Goal: Task Accomplishment & Management: Use online tool/utility

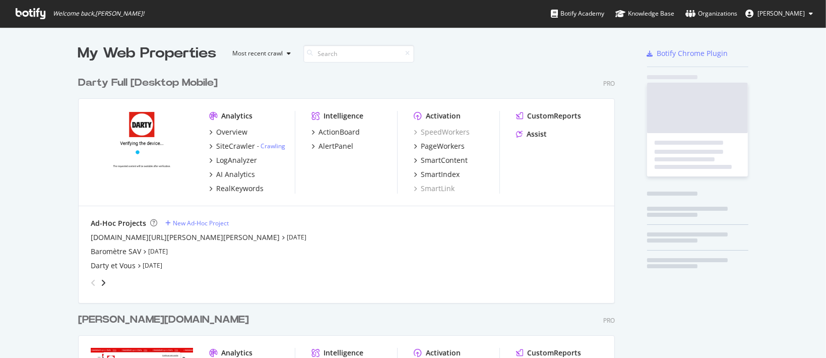
scroll to position [876, 535]
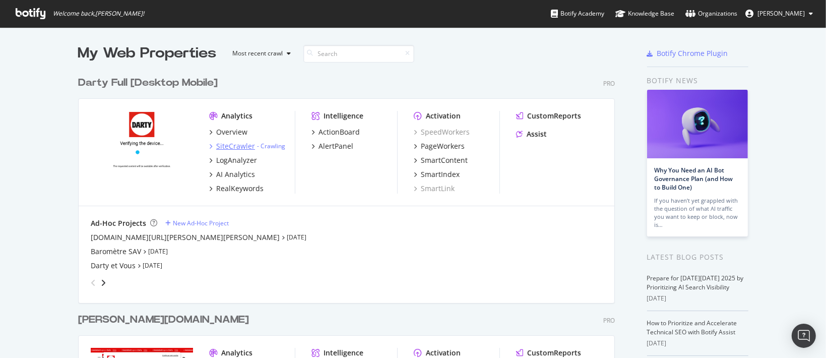
click at [231, 143] on div "SiteCrawler" at bounding box center [235, 146] width 39 height 10
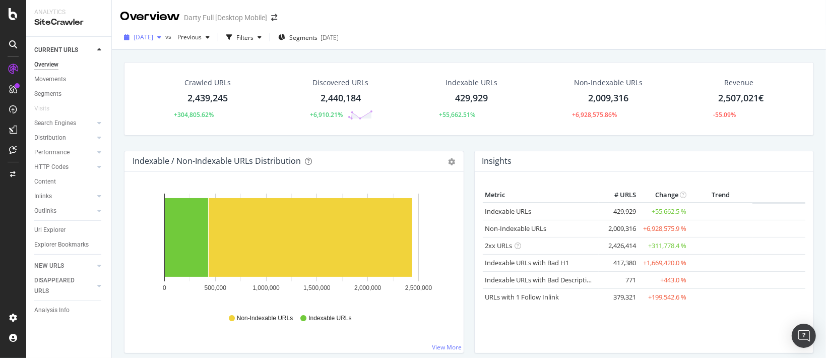
click at [143, 38] on span "[DATE]" at bounding box center [144, 37] width 20 height 9
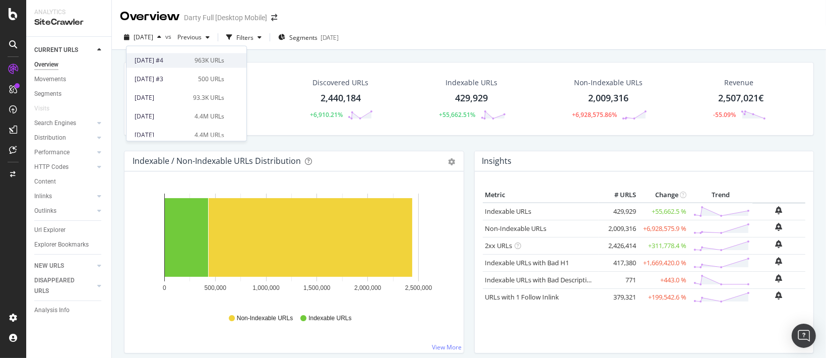
scroll to position [67, 0]
click at [163, 101] on div "[DATE]" at bounding box center [162, 99] width 54 height 9
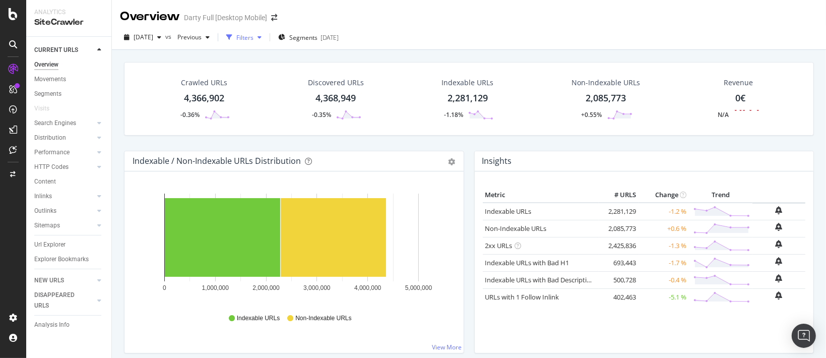
click at [253, 39] on div "Filters" at bounding box center [244, 37] width 17 height 9
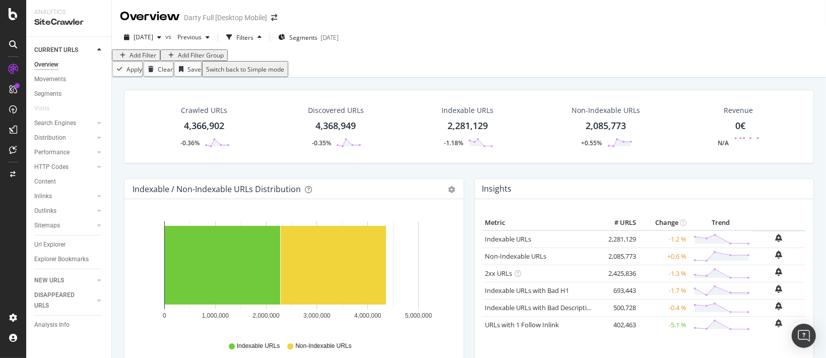
click at [143, 59] on div "Add Filter" at bounding box center [143, 55] width 27 height 9
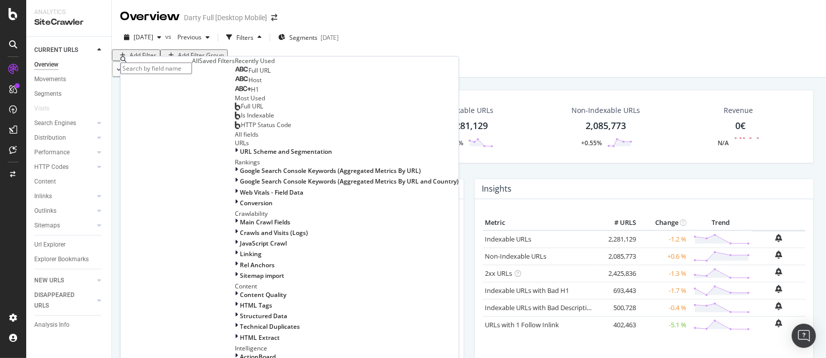
click at [241, 110] on span "Full URL" at bounding box center [252, 106] width 22 height 9
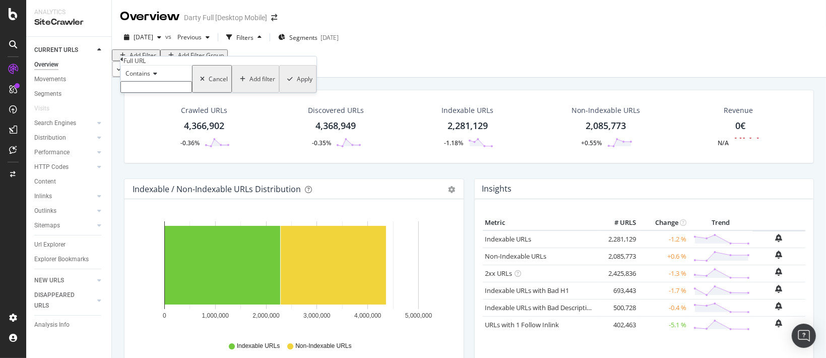
click at [187, 93] on input "text" at bounding box center [156, 87] width 72 height 12
paste input "[URL][DOMAIN_NAME][PERSON_NAME]"
click at [149, 78] on span "Contains" at bounding box center [137, 73] width 25 height 9
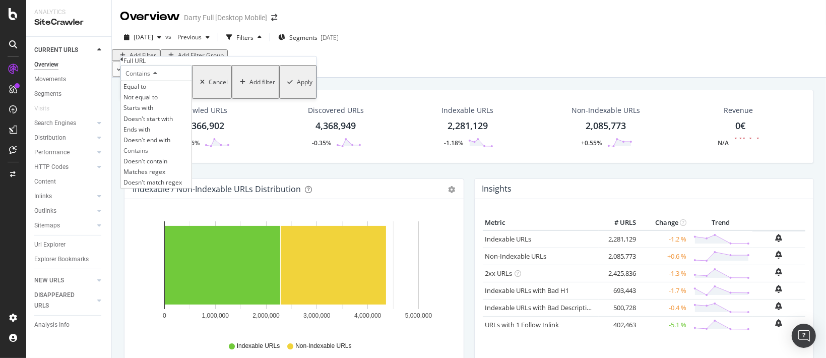
click at [192, 81] on div "Contains" at bounding box center [156, 73] width 72 height 16
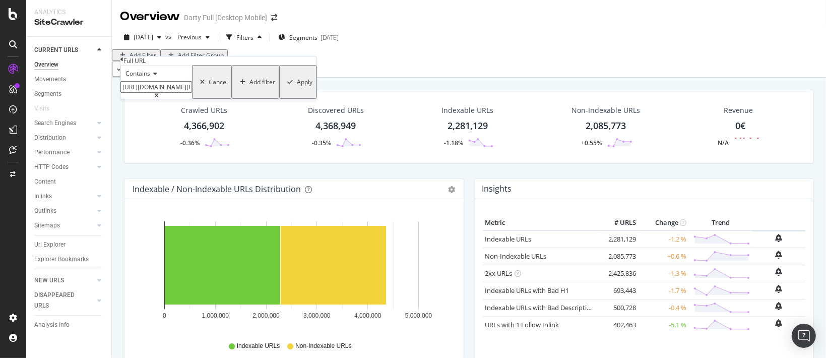
click at [168, 93] on input "[URL][DOMAIN_NAME][PERSON_NAME]" at bounding box center [156, 87] width 72 height 12
click at [181, 93] on input "[URL][DOMAIN_NAME][PERSON_NAME]" at bounding box center [156, 87] width 72 height 12
drag, startPoint x: 208, startPoint y: 107, endPoint x: 1, endPoint y: 95, distance: 208.0
click at [1, 95] on body "Intelligence ActionBoard AlertPanel Analytics SiteCrawler CURRENT URLS Overview…" at bounding box center [413, 179] width 826 height 358
type input "/achat/decoration_art_table/index.html"
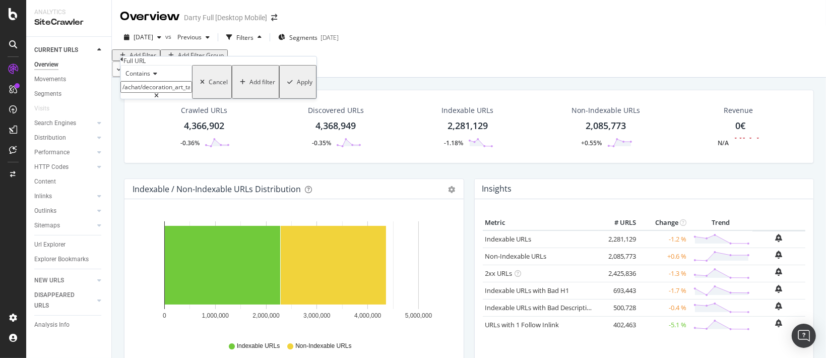
click at [297, 86] on div "Apply" at bounding box center [305, 82] width 16 height 9
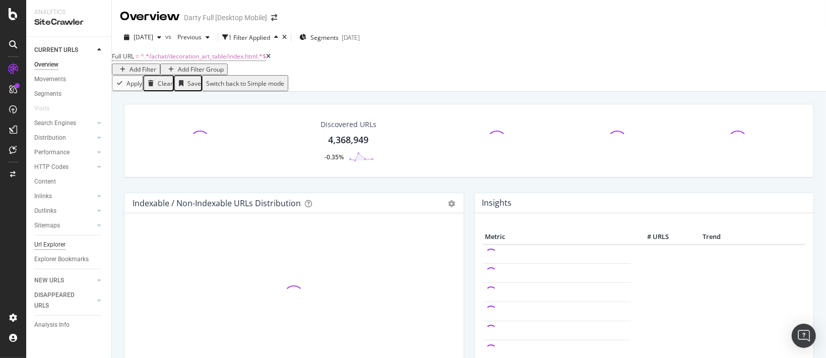
click at [51, 245] on div "Url Explorer" at bounding box center [49, 244] width 31 height 11
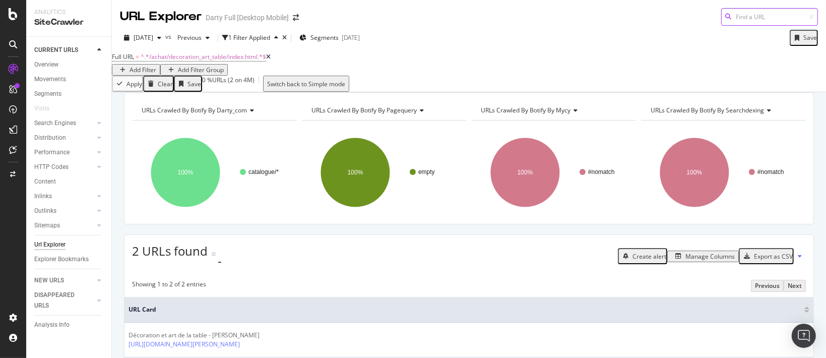
scroll to position [93, 0]
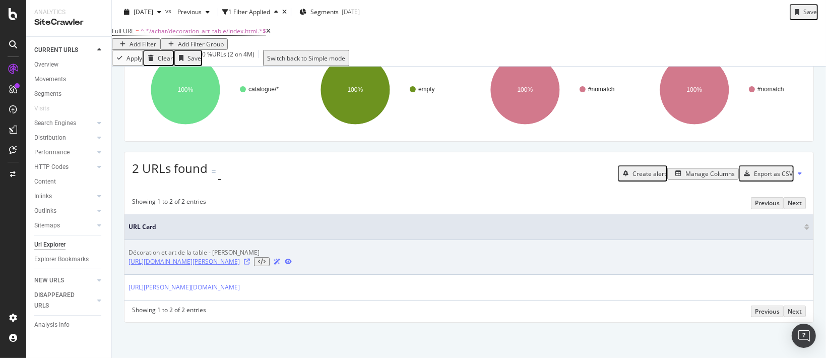
click at [240, 258] on link "[URL][DOMAIN_NAME][PERSON_NAME]" at bounding box center [184, 261] width 111 height 9
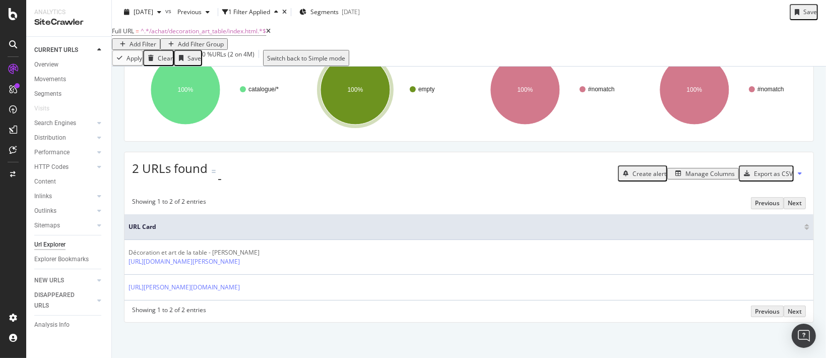
click at [271, 34] on icon at bounding box center [268, 31] width 5 height 6
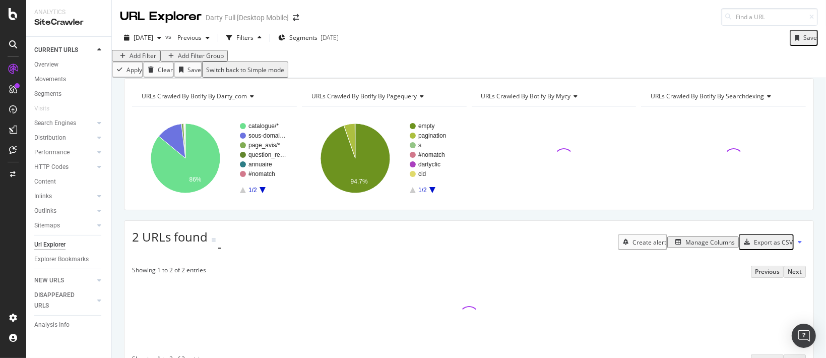
click at [144, 60] on div "Add Filter" at bounding box center [143, 55] width 27 height 9
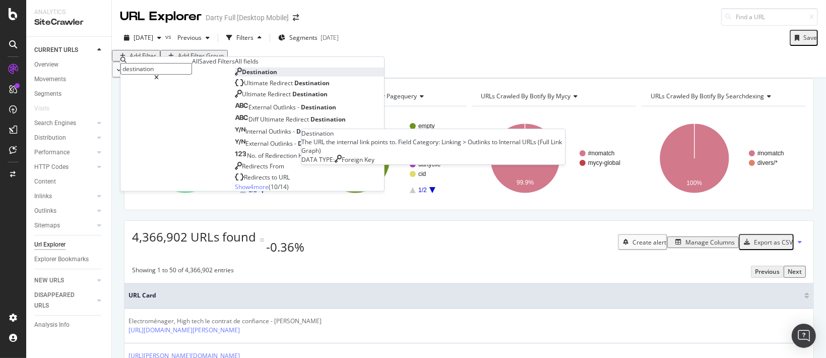
type input "destination"
click at [242, 76] on span "Destination" at bounding box center [259, 72] width 35 height 9
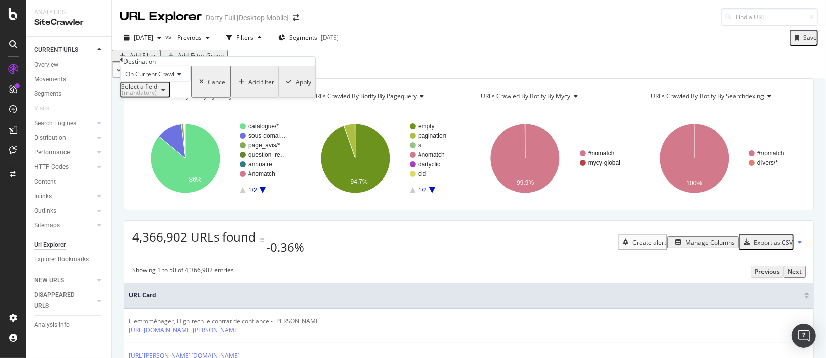
click at [148, 96] on div "Select a field (mandatory)" at bounding box center [139, 90] width 36 height 12
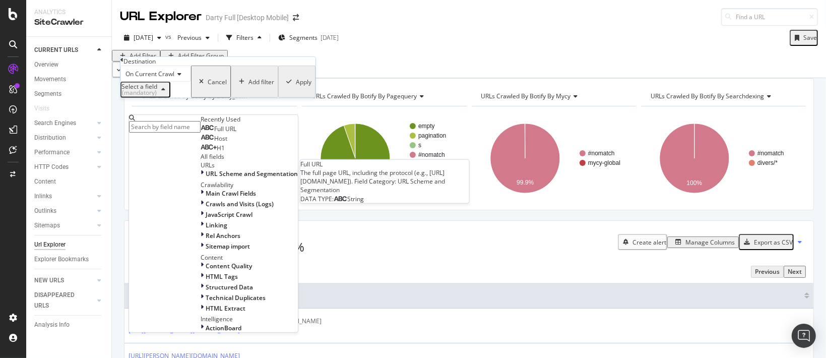
click at [214, 133] on span "Full URL" at bounding box center [225, 128] width 22 height 9
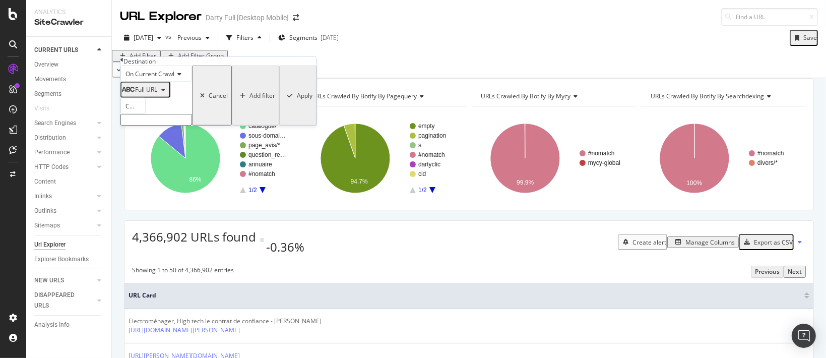
click at [164, 125] on input "text" at bounding box center [156, 120] width 72 height 12
paste input "[URL][DOMAIN_NAME][PERSON_NAME]"
type input "[URL][DOMAIN_NAME][PERSON_NAME]"
click at [159, 132] on icon at bounding box center [156, 128] width 5 height 6
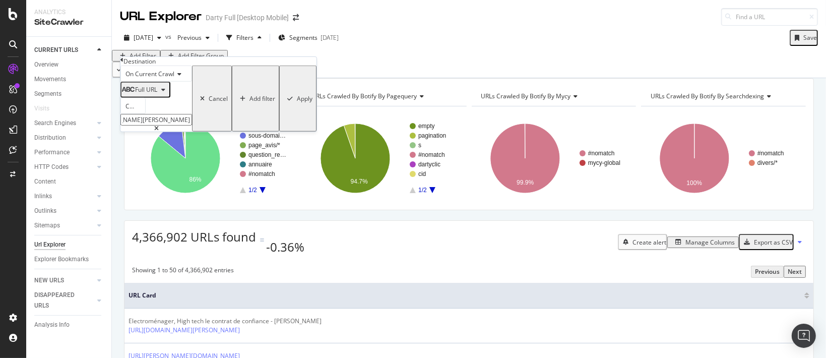
scroll to position [0, 0]
click at [175, 125] on input "[URL][DOMAIN_NAME][PERSON_NAME]" at bounding box center [156, 120] width 72 height 12
paste input "[URL][DOMAIN_NAME][PERSON_NAME]"
type input "[URL][DOMAIN_NAME][PERSON_NAME]"
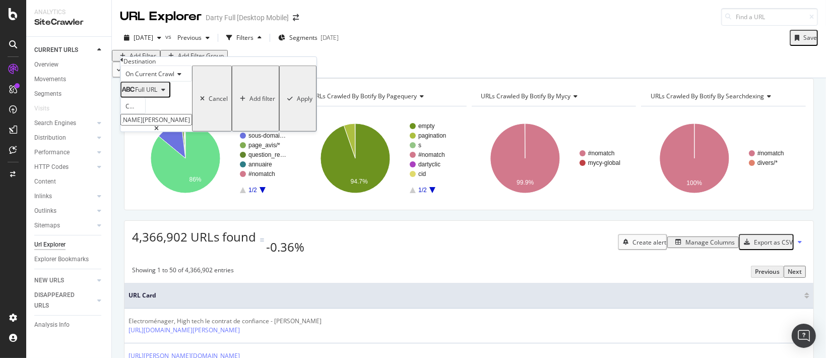
scroll to position [0, 0]
click at [297, 103] on div "Apply" at bounding box center [305, 98] width 16 height 9
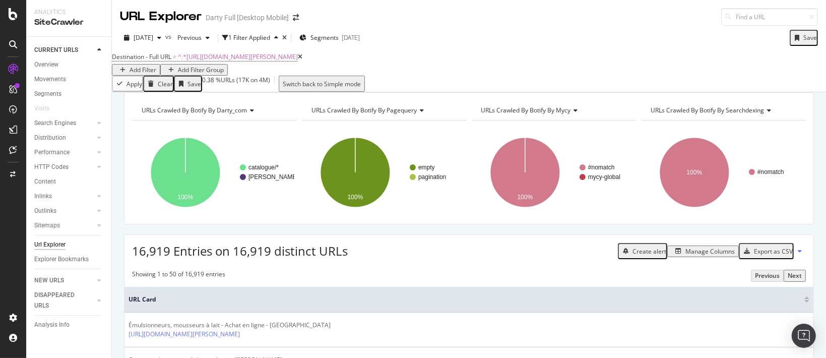
click at [685, 256] on div "Manage Columns" at bounding box center [709, 251] width 49 height 9
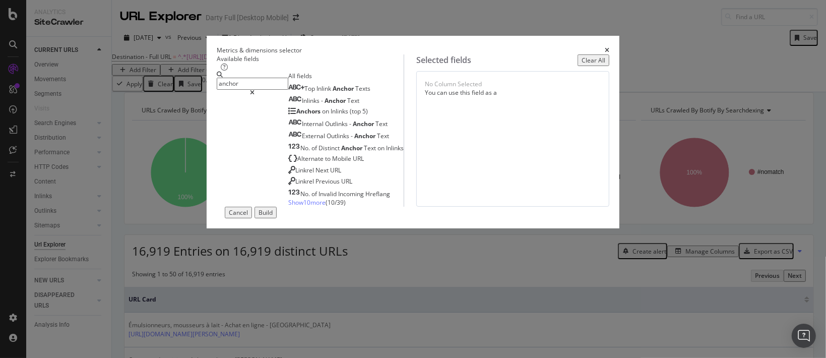
type input "anchor"
click at [609, 47] on icon "times" at bounding box center [607, 50] width 5 height 6
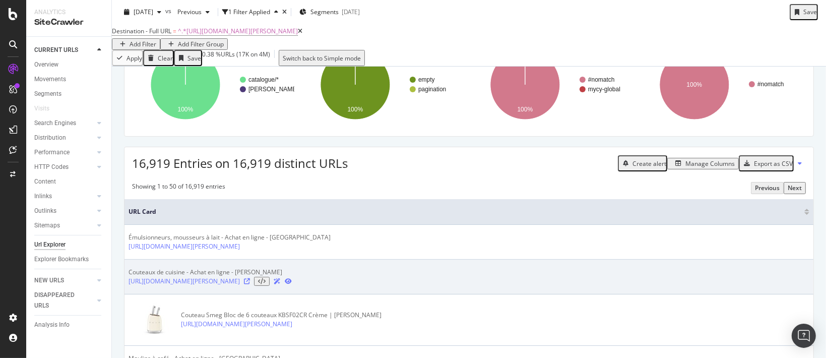
scroll to position [135, 0]
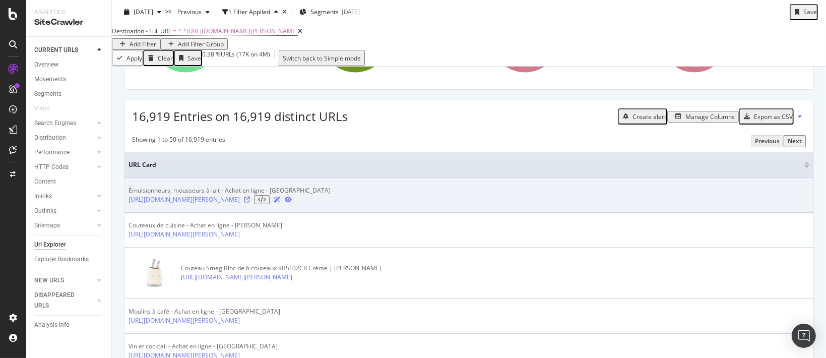
click at [250, 203] on icon at bounding box center [247, 200] width 6 height 6
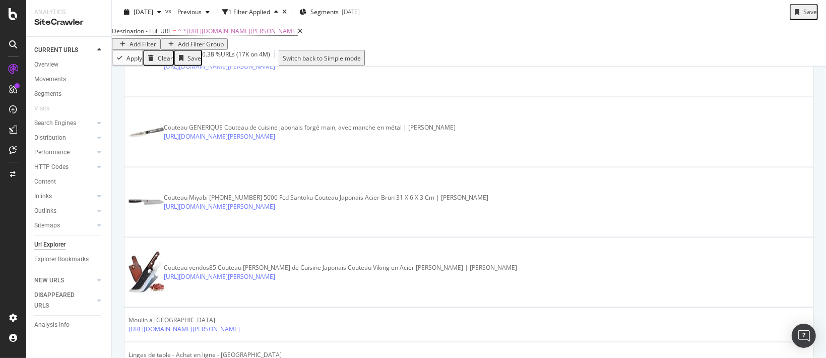
scroll to position [1008, 0]
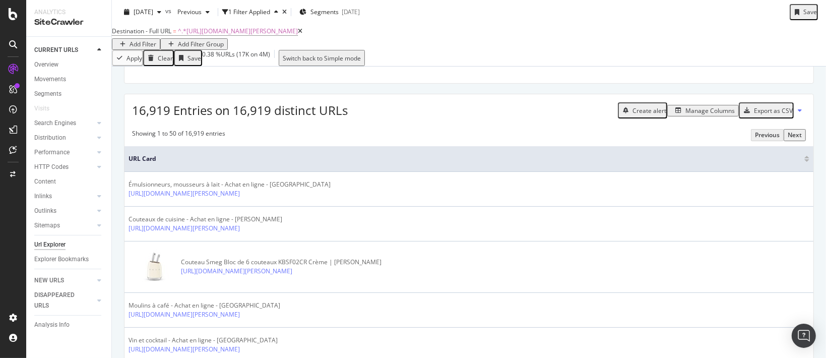
scroll to position [0, 0]
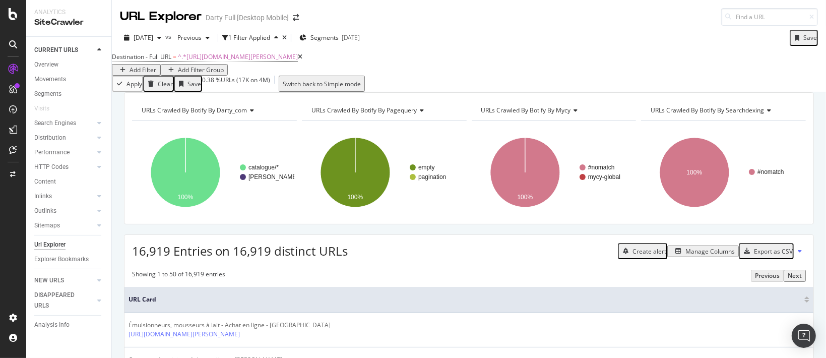
click at [699, 256] on div "Manage Columns" at bounding box center [709, 251] width 49 height 9
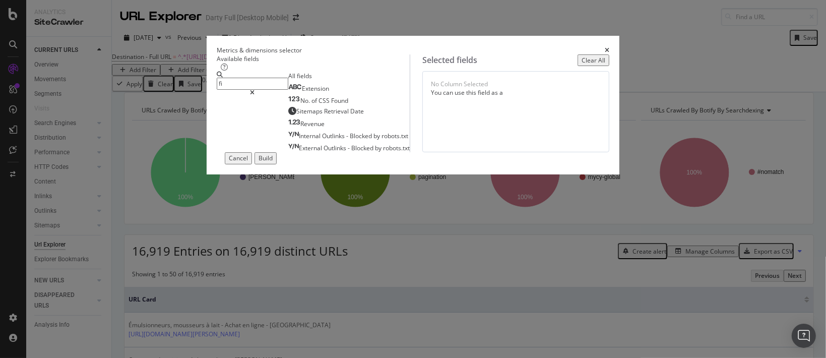
type input "f"
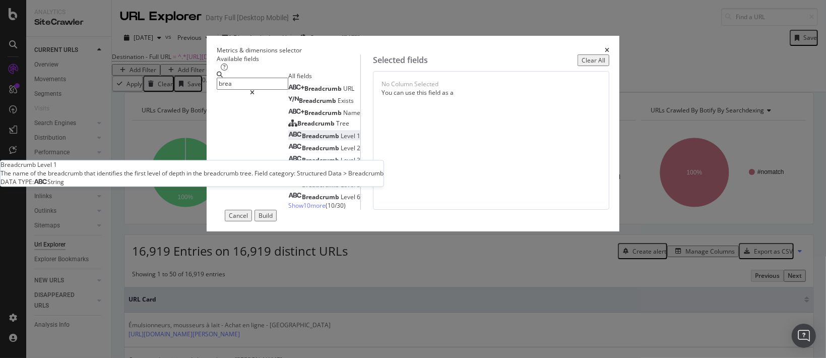
type input "brea"
click at [341, 140] on span "Level" at bounding box center [349, 136] width 16 height 9
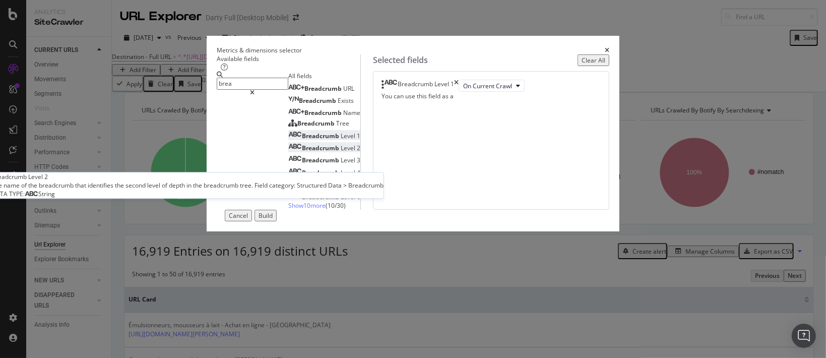
click at [341, 152] on span "Level" at bounding box center [349, 148] width 16 height 9
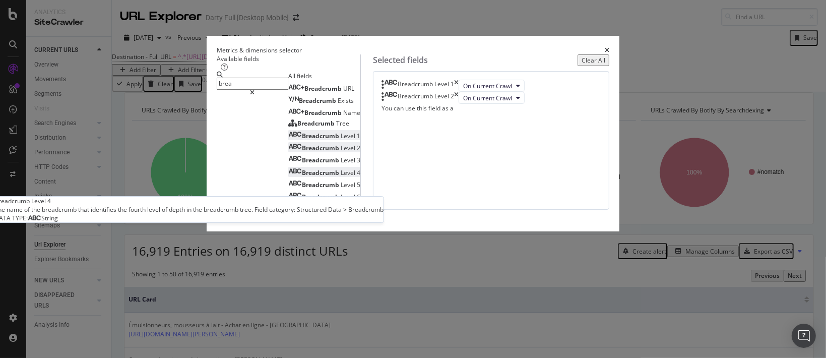
click at [288, 177] on div "Breadcrumb Level 4" at bounding box center [324, 172] width 72 height 9
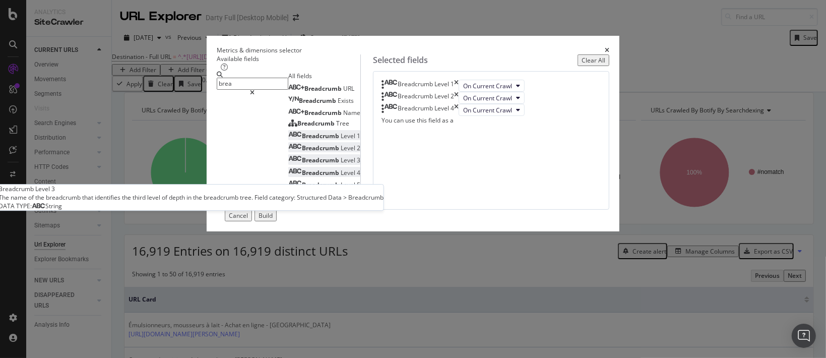
click at [341, 164] on span "Level" at bounding box center [349, 160] width 16 height 9
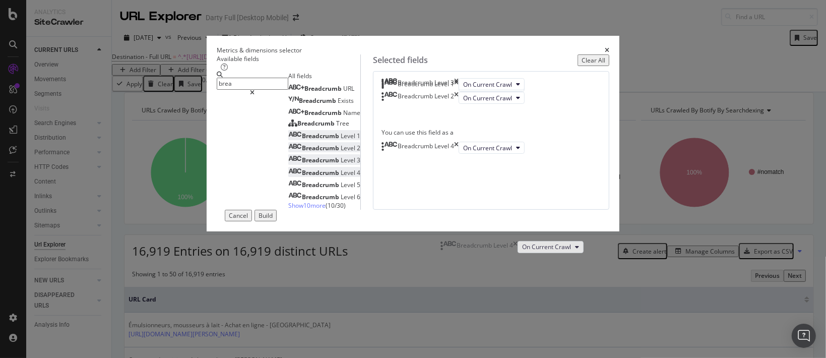
drag, startPoint x: 439, startPoint y: 175, endPoint x: 445, endPoint y: 245, distance: 70.9
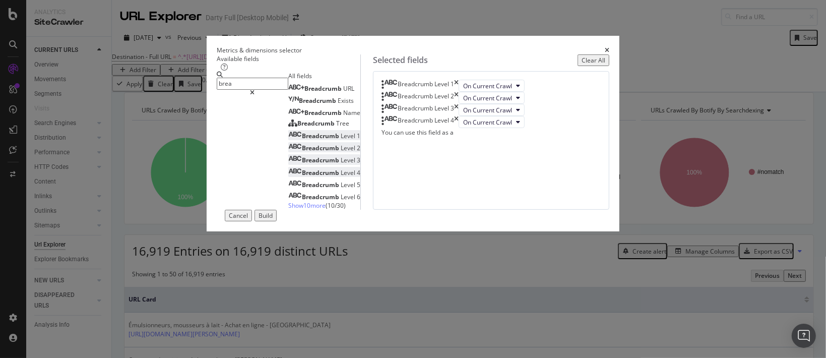
drag, startPoint x: 618, startPoint y: 328, endPoint x: 517, endPoint y: 243, distance: 132.0
click at [273, 220] on div "Build" at bounding box center [266, 215] width 14 height 9
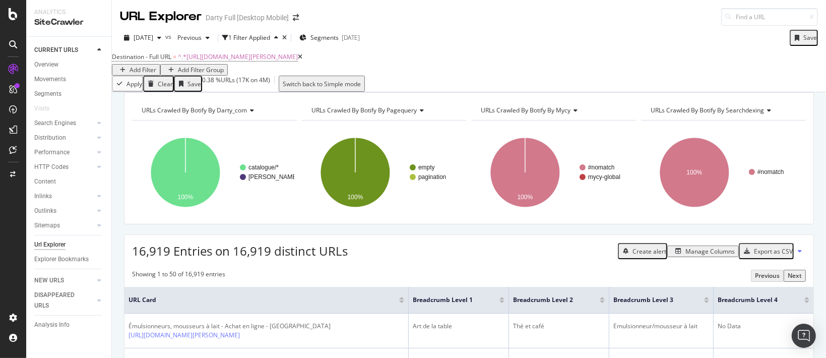
scroll to position [67, 0]
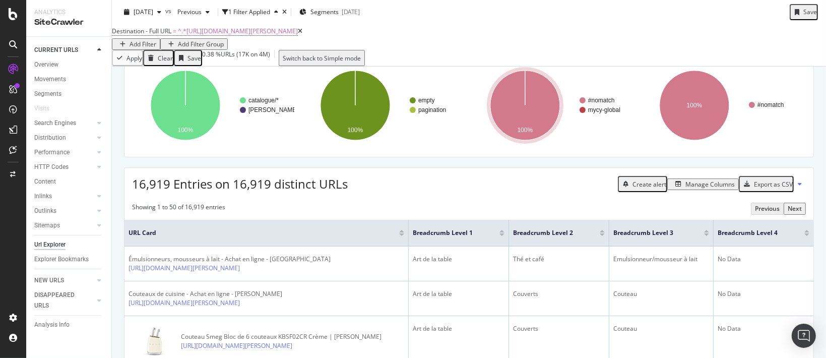
click at [156, 40] on div "Add Filter" at bounding box center [143, 44] width 27 height 9
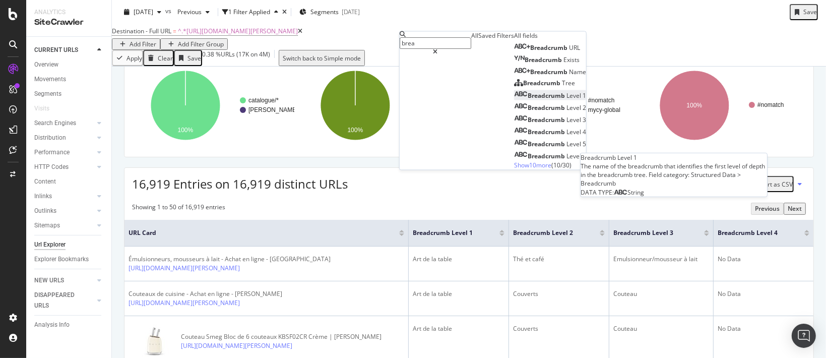
type input "brea"
click at [566, 100] on span "Level" at bounding box center [574, 95] width 16 height 9
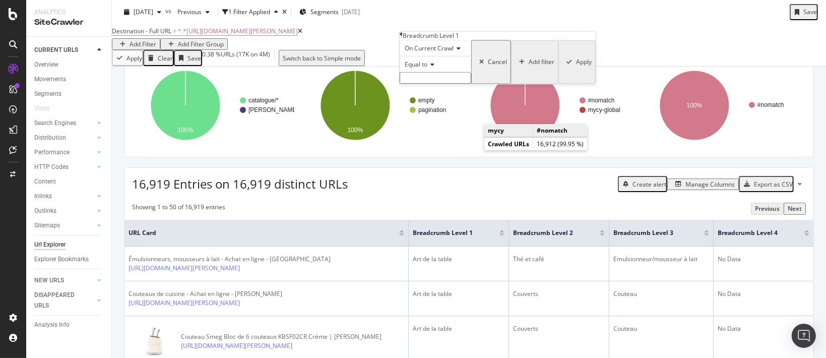
click at [420, 69] on span "Equal to" at bounding box center [416, 64] width 23 height 9
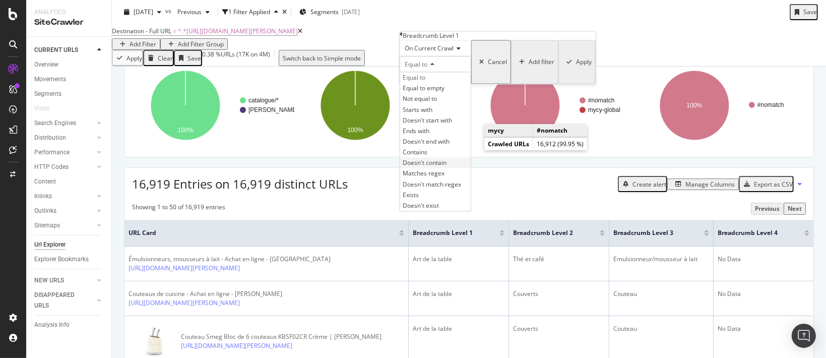
click at [447, 167] on span "Doesn't contain" at bounding box center [425, 163] width 44 height 9
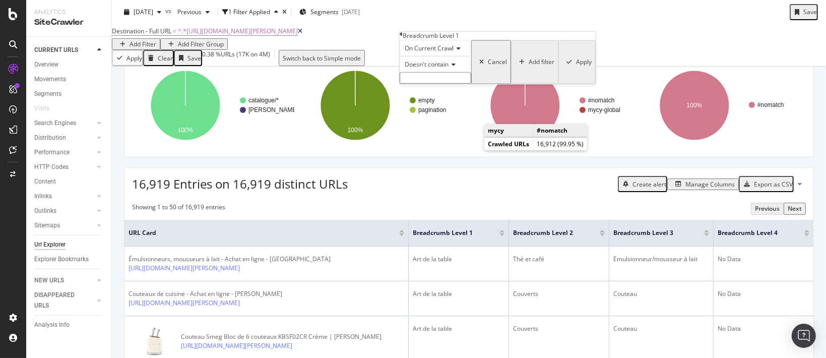
click at [457, 84] on input "text" at bounding box center [436, 79] width 72 height 12
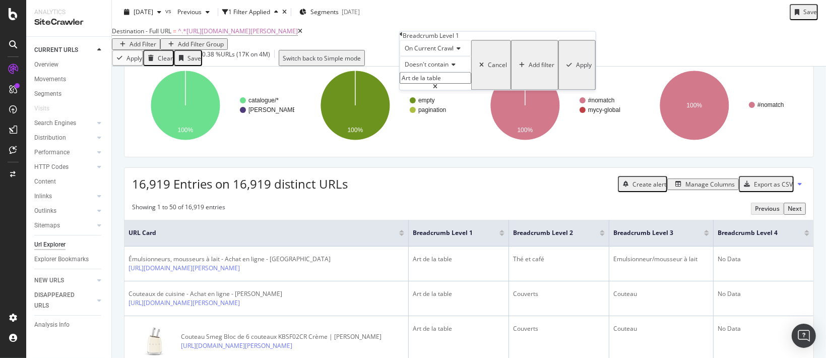
type input "Art de la table"
click at [576, 70] on div "Apply" at bounding box center [584, 65] width 16 height 9
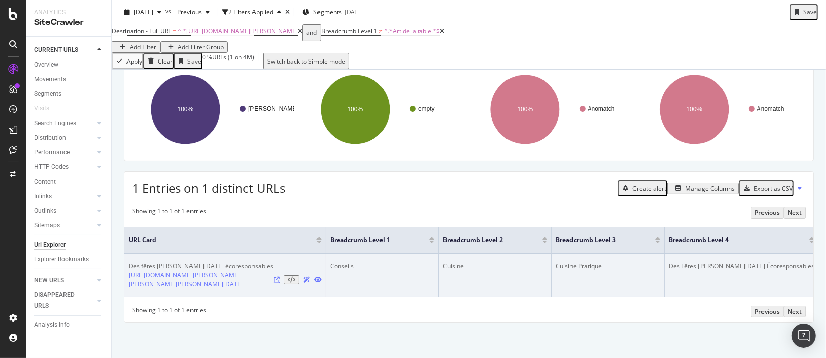
click at [280, 283] on icon at bounding box center [277, 280] width 6 height 6
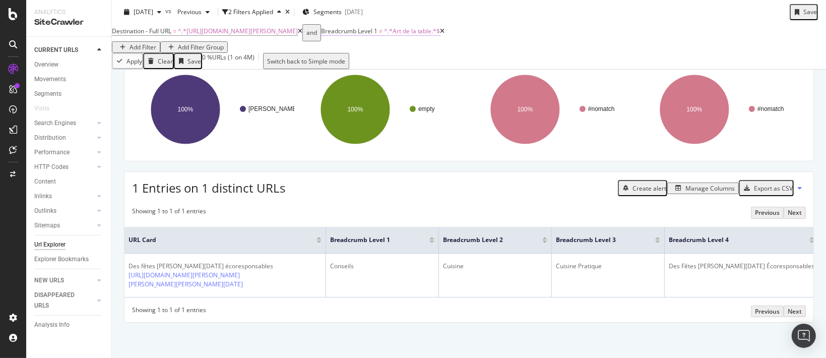
click at [440, 35] on span "^.*Art de la table.*$" at bounding box center [412, 31] width 56 height 9
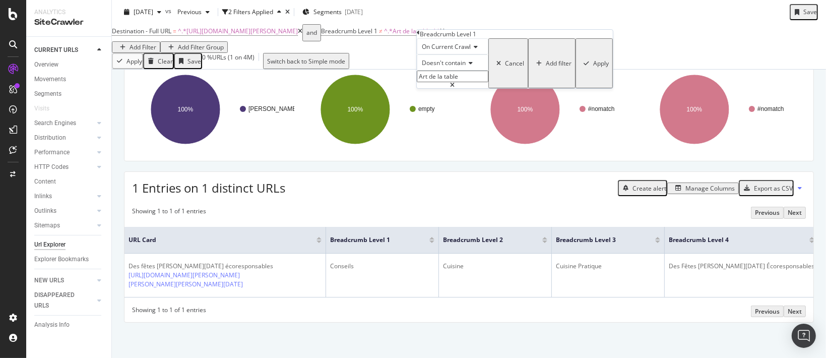
click at [447, 67] on span "Doesn't contain" at bounding box center [444, 62] width 44 height 9
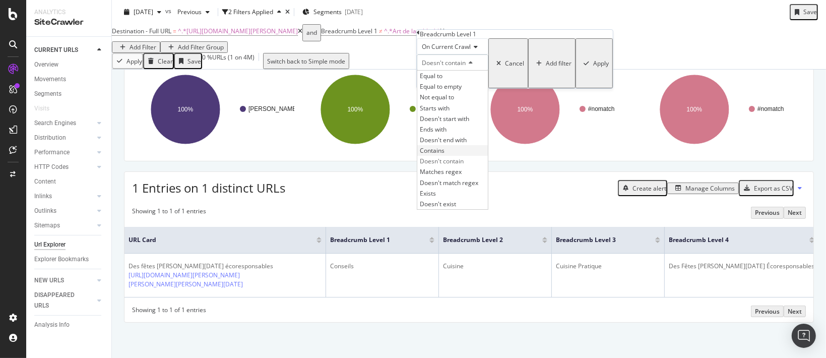
click at [444, 155] on span "Contains" at bounding box center [432, 150] width 25 height 9
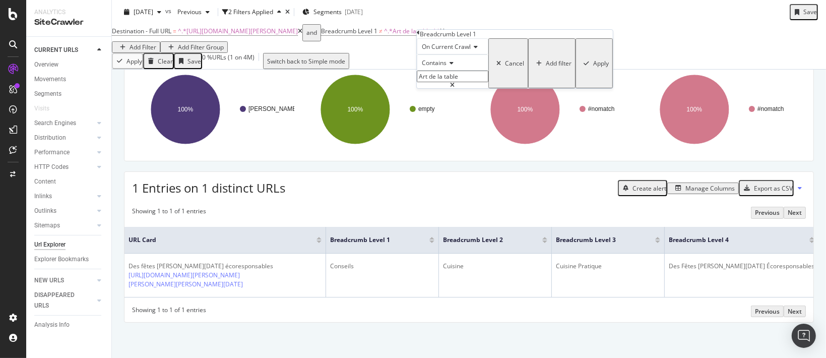
click at [593, 68] on div "Apply" at bounding box center [601, 63] width 16 height 9
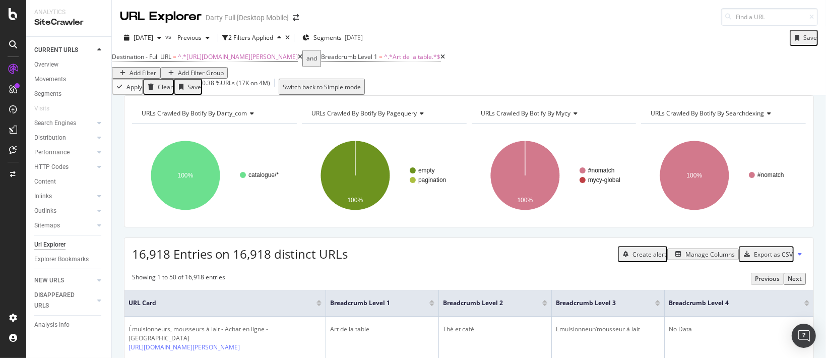
scroll to position [67, 0]
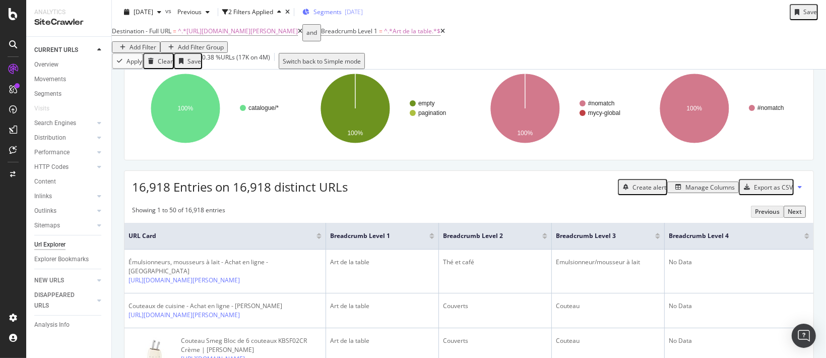
click at [342, 13] on span "Segments" at bounding box center [327, 12] width 28 height 9
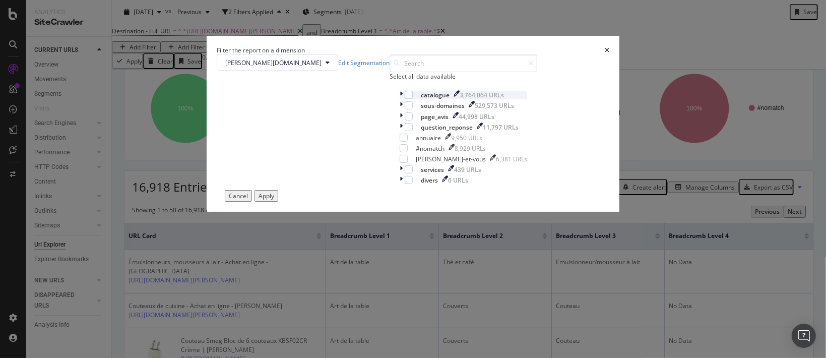
click at [400, 99] on icon "modal" at bounding box center [401, 95] width 3 height 9
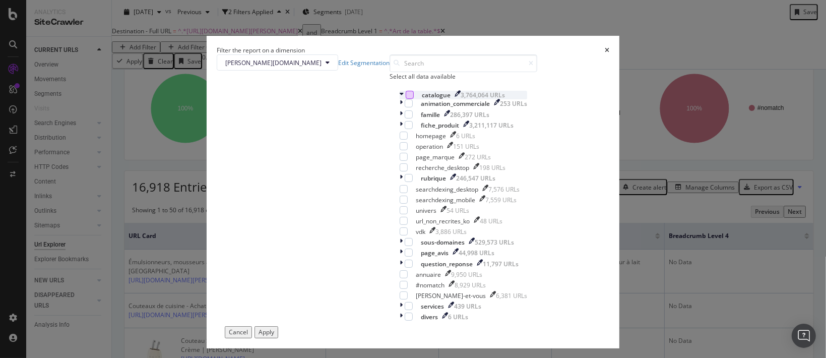
click at [406, 99] on div "modal" at bounding box center [410, 95] width 8 height 8
click at [406, 128] on icon "modal" at bounding box center [408, 124] width 5 height 5
click at [274, 328] on div "Apply" at bounding box center [267, 332] width 16 height 9
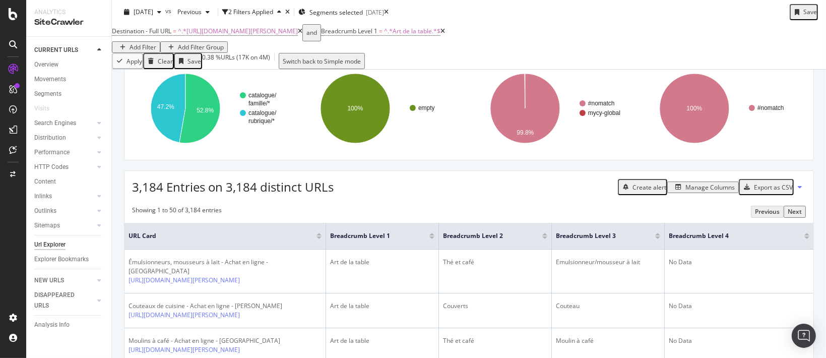
click at [692, 192] on div "Manage Columns" at bounding box center [709, 187] width 49 height 9
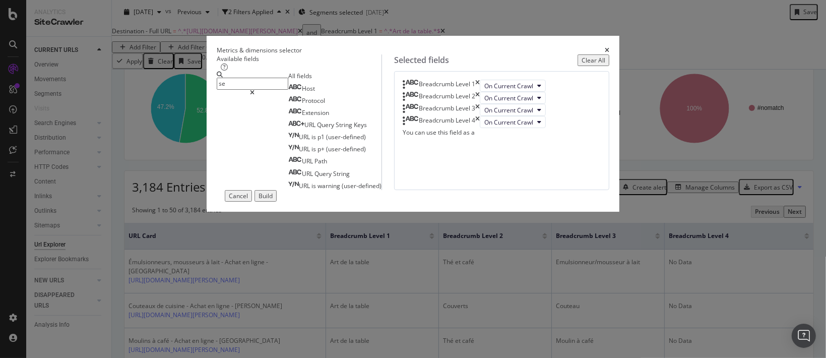
type input "s"
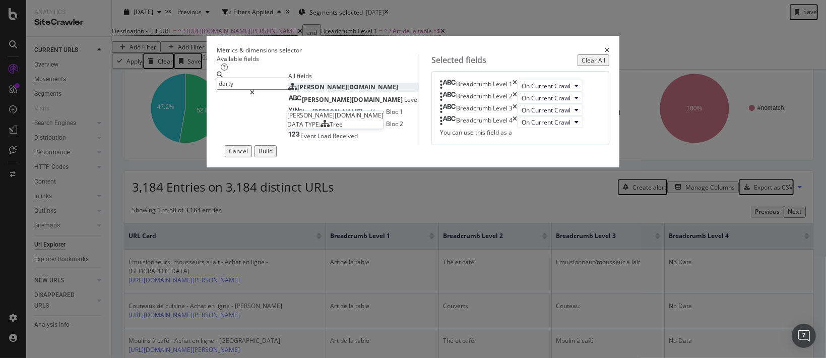
type input "darty"
click at [297, 91] on span "[PERSON_NAME][DOMAIN_NAME]" at bounding box center [347, 87] width 101 height 9
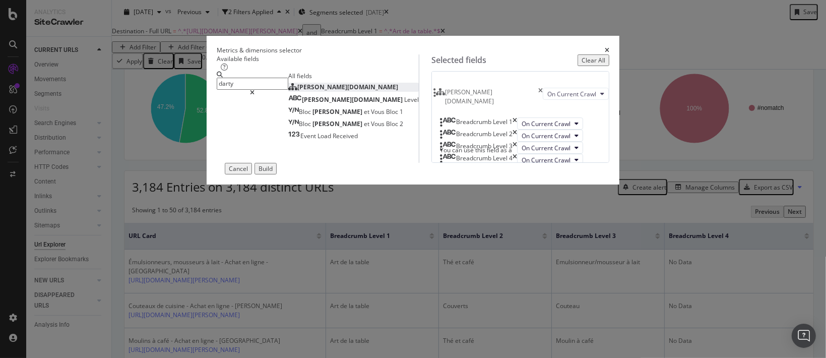
drag, startPoint x: 439, startPoint y: 251, endPoint x: 439, endPoint y: 94, distance: 157.7
click at [439, 94] on body "Analytics SiteCrawler CURRENT URLS Overview Movements Segments Visits Search En…" at bounding box center [413, 179] width 826 height 358
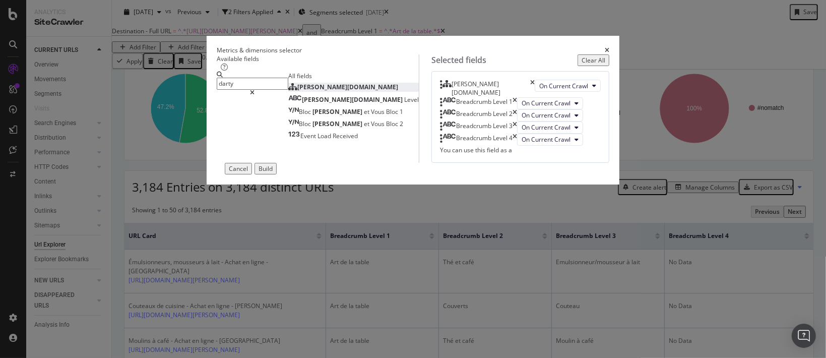
click at [273, 173] on div "Build" at bounding box center [266, 168] width 14 height 9
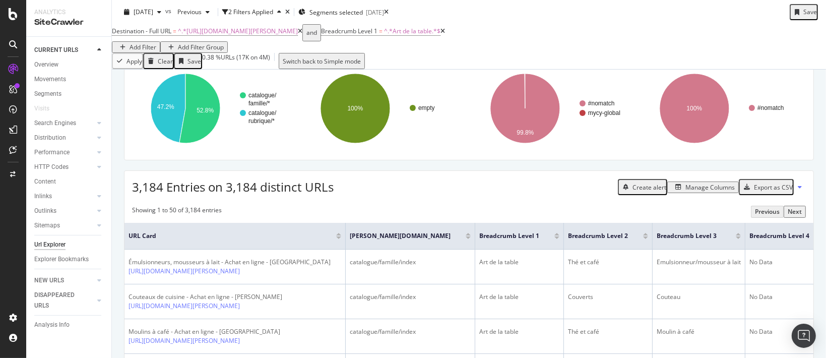
click at [445, 34] on icon at bounding box center [442, 31] width 5 height 6
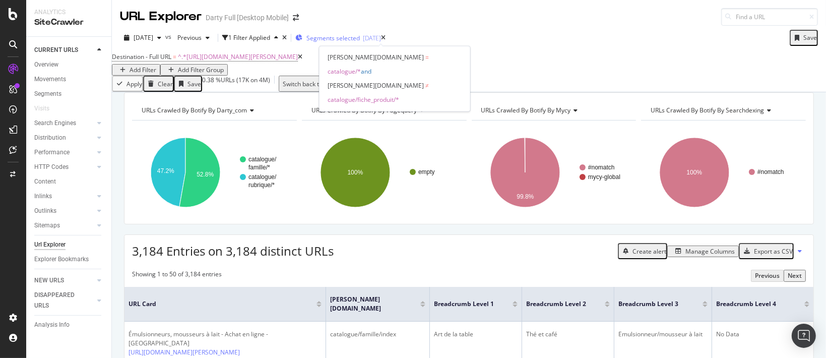
click at [360, 39] on span "Segments selected" at bounding box center [332, 38] width 53 height 9
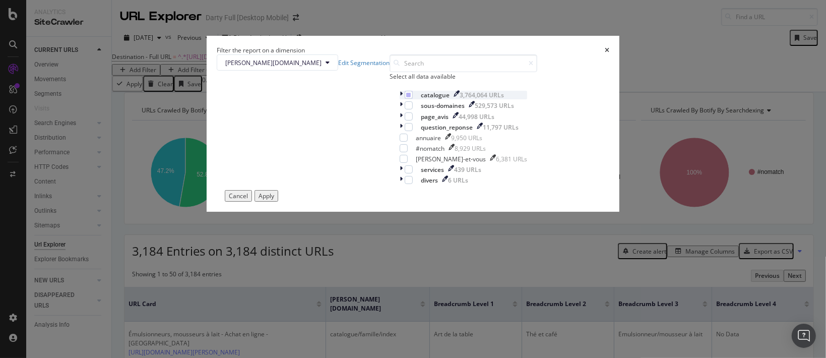
click at [400, 99] on icon "modal" at bounding box center [401, 95] width 3 height 9
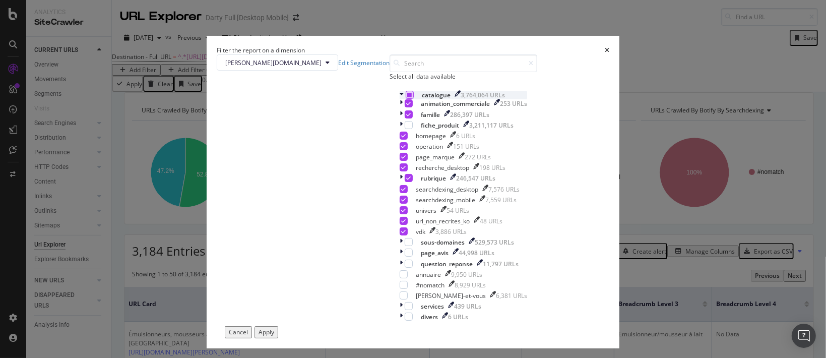
click at [407, 97] on icon "modal" at bounding box center [409, 94] width 5 height 5
click at [274, 328] on div "Apply" at bounding box center [267, 332] width 16 height 9
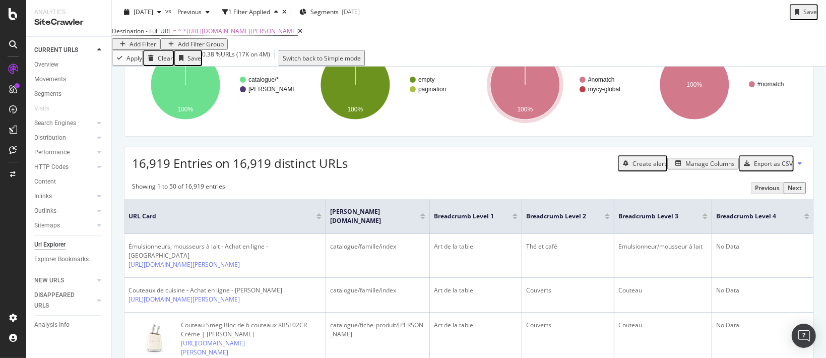
scroll to position [67, 0]
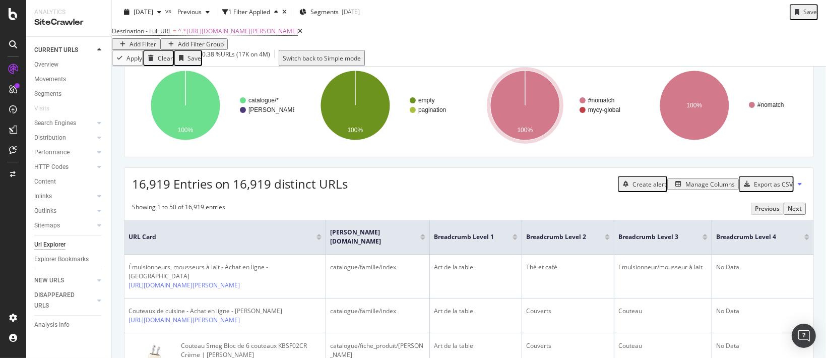
click at [758, 188] on div "Export as CSV" at bounding box center [773, 184] width 39 height 9
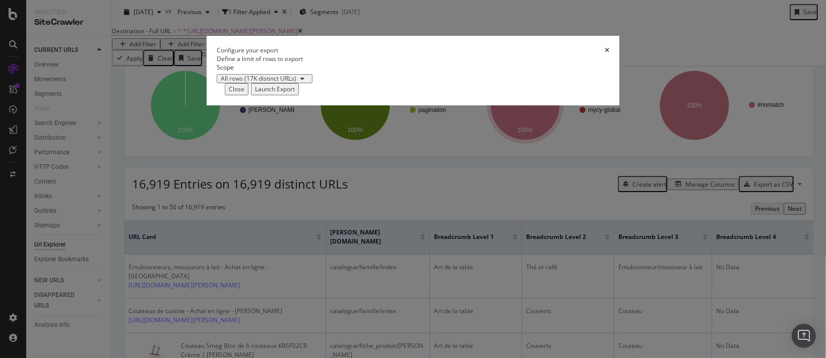
click at [295, 93] on div "Launch Export" at bounding box center [275, 89] width 40 height 9
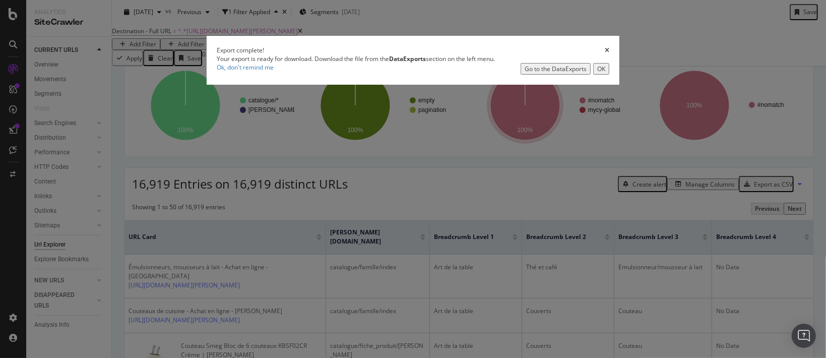
click at [540, 73] on div "Go to the DataExports" at bounding box center [556, 69] width 62 height 9
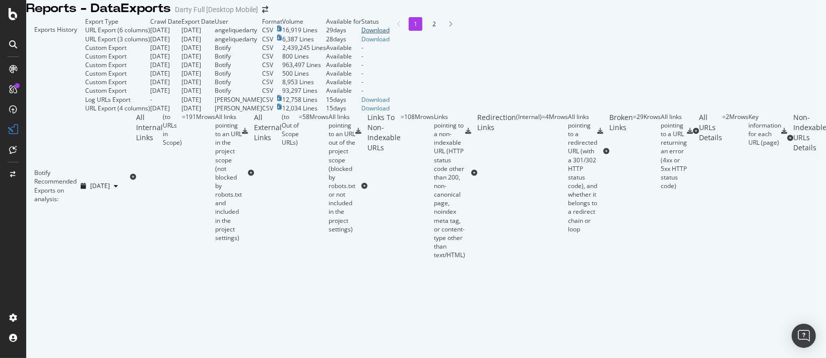
click at [390, 34] on div "Download" at bounding box center [375, 30] width 28 height 9
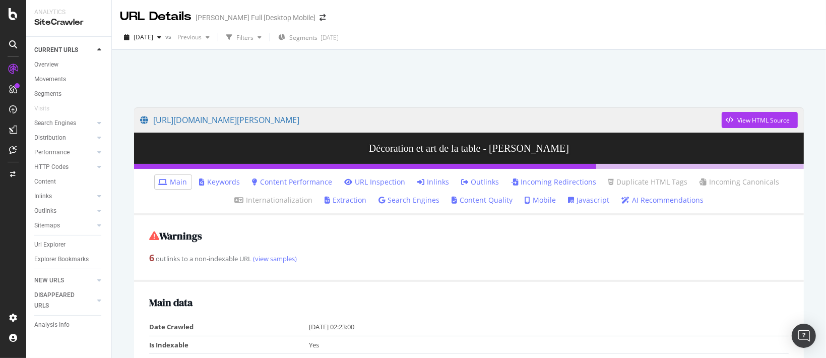
click at [433, 183] on link "Inlinks" at bounding box center [434, 182] width 32 height 10
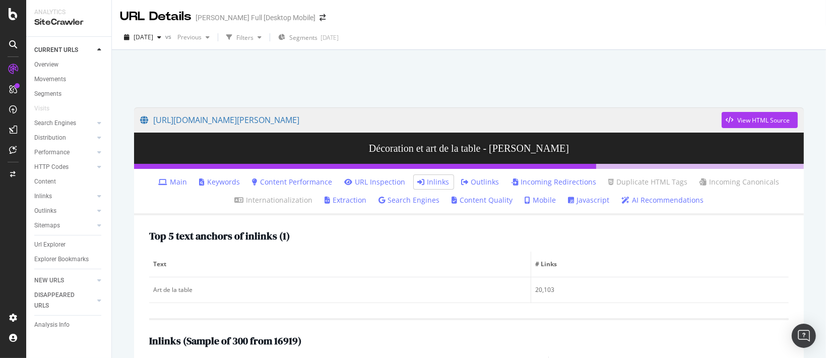
click at [475, 184] on link "Outlinks" at bounding box center [481, 182] width 38 height 10
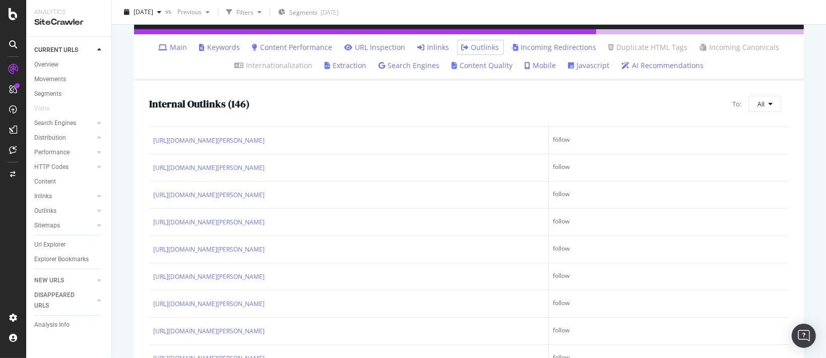
scroll to position [2956, 0]
